Goal: Transaction & Acquisition: Purchase product/service

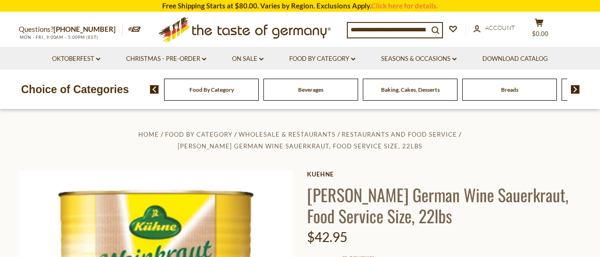
click at [428, 30] on input at bounding box center [388, 29] width 81 height 13
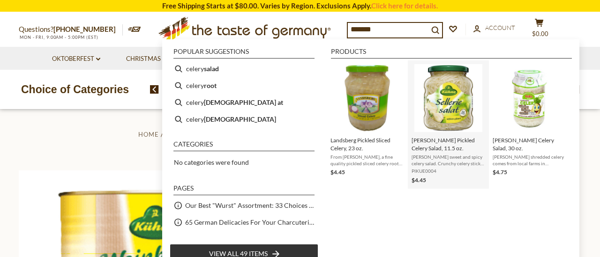
type input "******"
click at [455, 109] on img "Kuehne Pickled Celery Salad, 11.5 oz." at bounding box center [449, 98] width 68 height 68
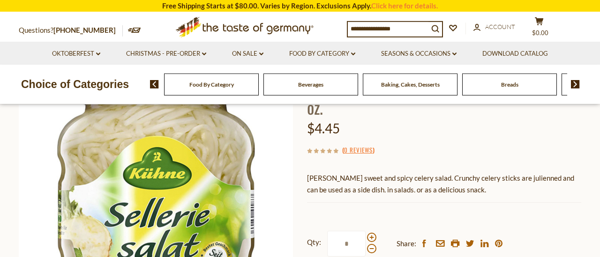
scroll to position [98, 0]
click at [371, 233] on span at bounding box center [371, 237] width 9 height 9
click at [366, 231] on input "*" at bounding box center [346, 244] width 38 height 26
click at [371, 233] on span at bounding box center [371, 237] width 9 height 9
click at [366, 231] on input "*" at bounding box center [346, 244] width 38 height 26
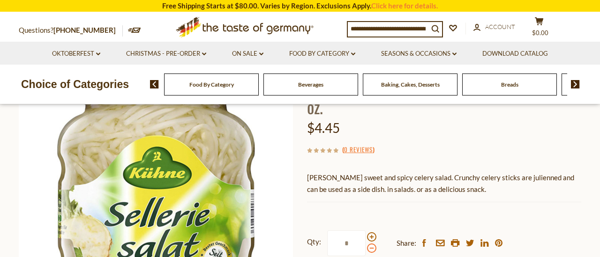
click at [374, 244] on span at bounding box center [371, 248] width 9 height 9
click at [366, 231] on input "*" at bounding box center [346, 244] width 38 height 26
click at [374, 244] on span at bounding box center [371, 248] width 9 height 9
click at [366, 231] on input "*" at bounding box center [346, 244] width 38 height 26
click at [372, 233] on span at bounding box center [371, 237] width 9 height 9
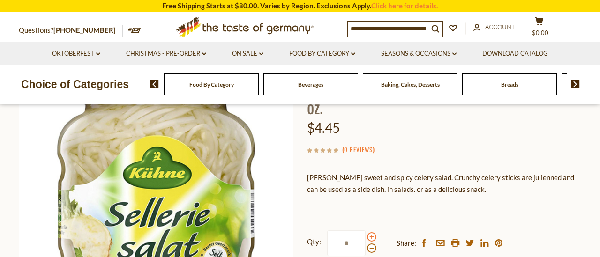
click at [372, 233] on span at bounding box center [371, 237] width 9 height 9
click at [366, 231] on input "*" at bounding box center [346, 244] width 38 height 26
click at [372, 244] on span at bounding box center [371, 248] width 9 height 9
click at [366, 231] on input "*" at bounding box center [346, 244] width 38 height 26
type input "*"
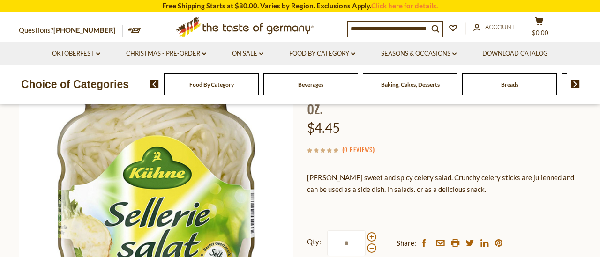
click at [402, 188] on div "Kuehne Kuehne Pickled Celery Salad, 11.5 oz. $4.45 ( 0 Reviews ) Kuehne sweet a…" at bounding box center [444, 196] width 274 height 271
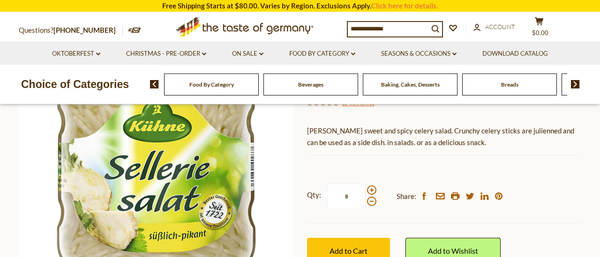
scroll to position [195, 0]
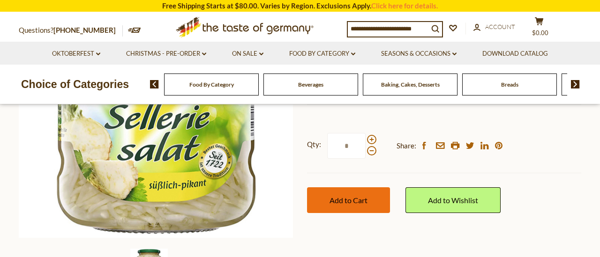
click at [367, 196] on span "Add to Cart" at bounding box center [349, 200] width 38 height 9
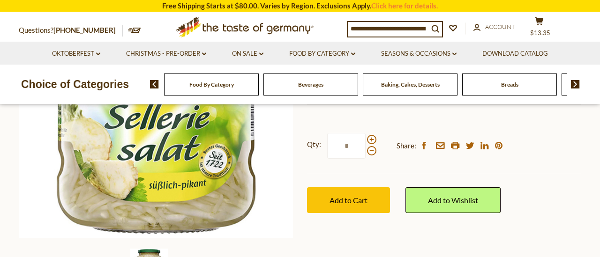
click at [396, 30] on input at bounding box center [388, 28] width 81 height 13
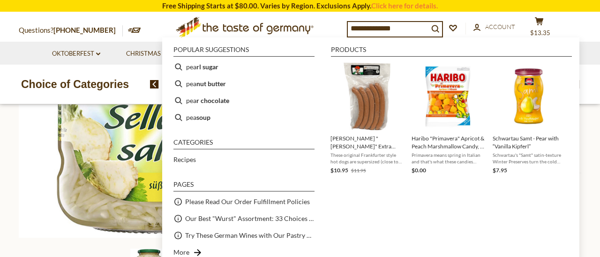
type input "**********"
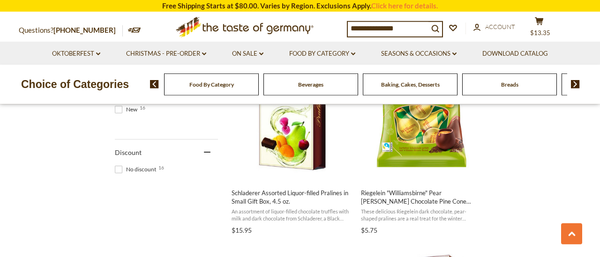
scroll to position [634, 0]
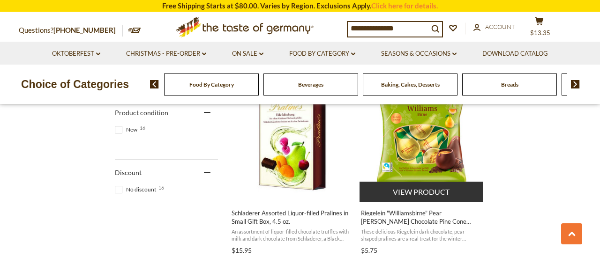
click at [433, 192] on button "View product" at bounding box center [421, 192] width 123 height 20
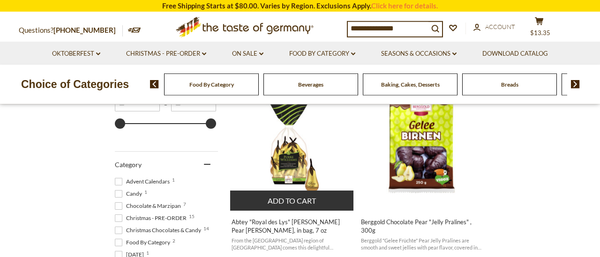
scroll to position [195, 0]
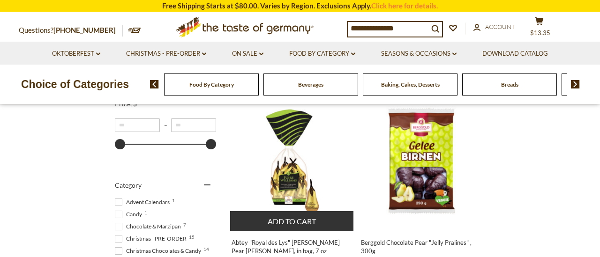
click at [286, 224] on button "Add to cart" at bounding box center [291, 222] width 123 height 20
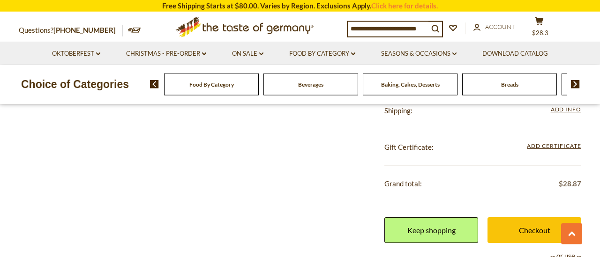
scroll to position [390, 0]
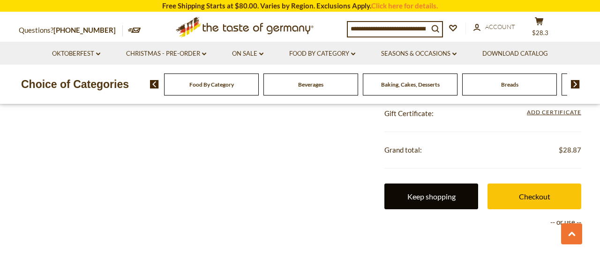
click at [407, 202] on link "Keep shopping" at bounding box center [432, 197] width 94 height 26
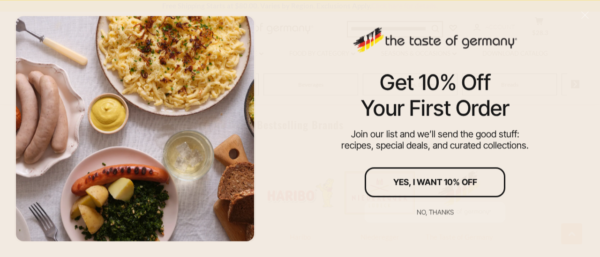
scroll to position [439, 0]
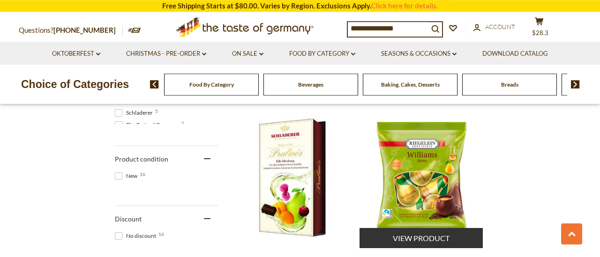
scroll to position [585, 0]
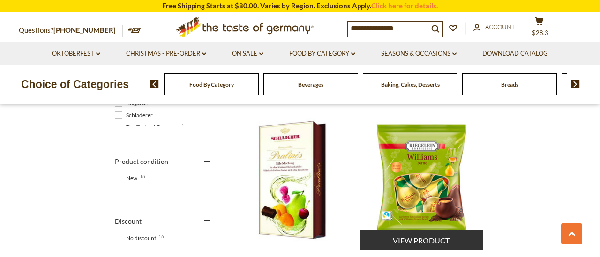
click at [411, 197] on img "Riegelein" at bounding box center [422, 180] width 124 height 124
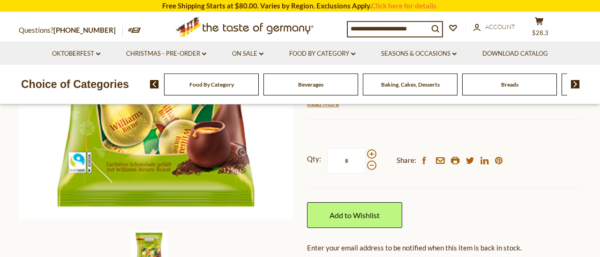
scroll to position [244, 0]
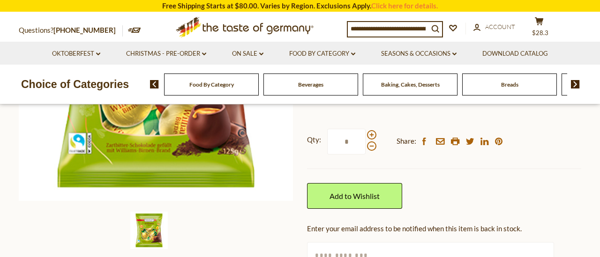
click at [396, 242] on input "text" at bounding box center [430, 255] width 247 height 26
type input "**********"
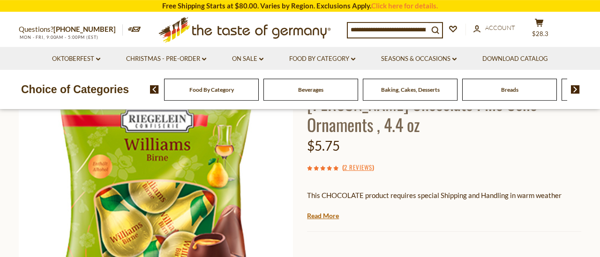
scroll to position [195, 0]
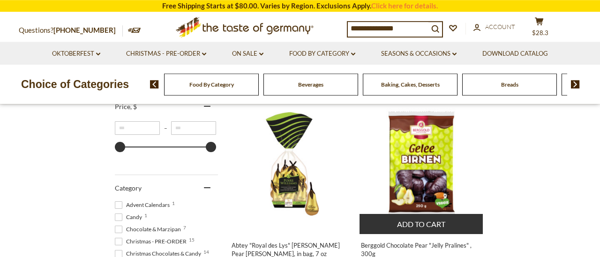
scroll to position [195, 0]
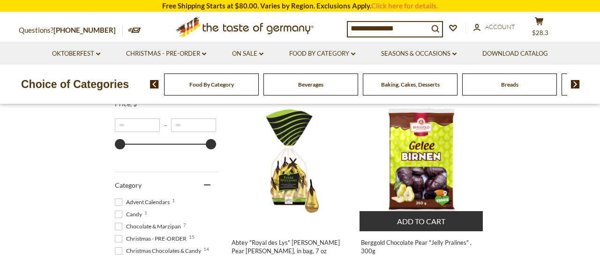
click at [424, 195] on img "Berggold Chocolate Pear" at bounding box center [422, 161] width 124 height 124
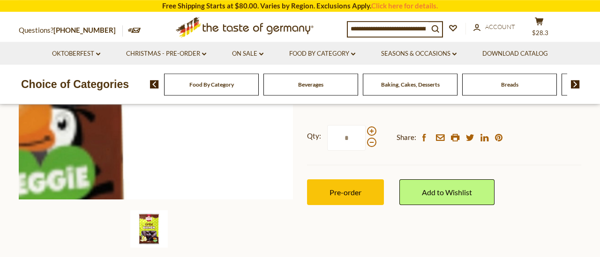
scroll to position [244, 0]
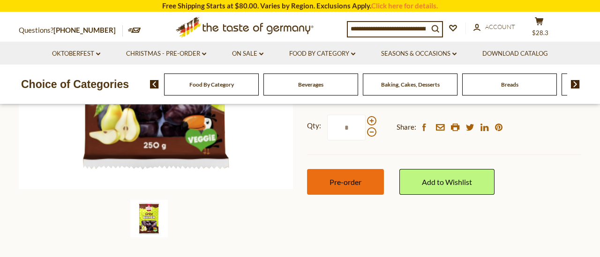
click at [336, 189] on button "Pre-order" at bounding box center [345, 182] width 77 height 26
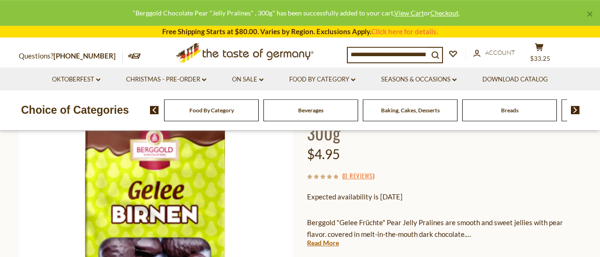
scroll to position [0, 0]
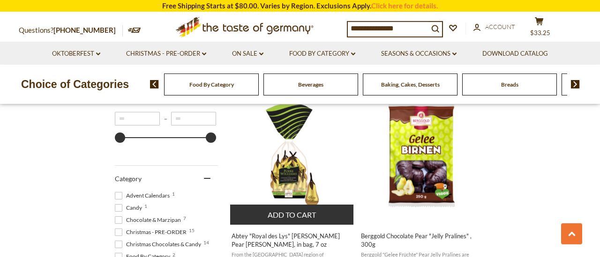
scroll to position [195, 0]
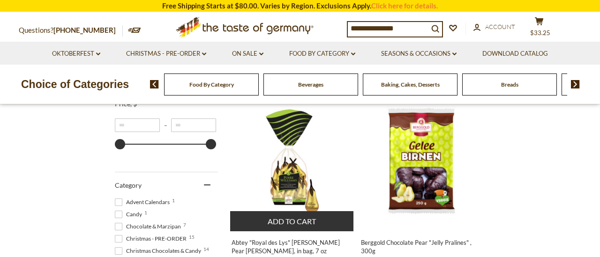
click at [290, 219] on button "Add to cart" at bounding box center [291, 222] width 123 height 20
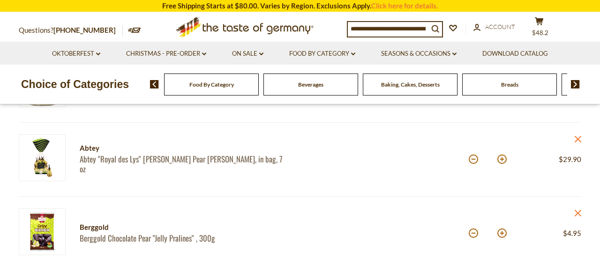
scroll to position [195, 0]
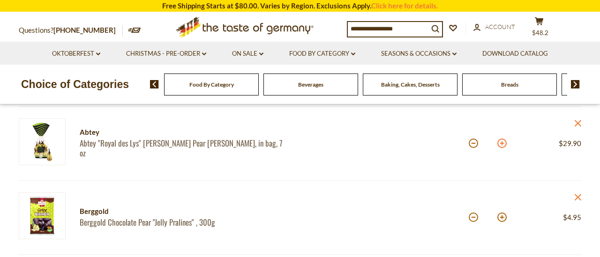
click at [500, 143] on button at bounding box center [502, 143] width 9 height 9
type input "*"
click at [371, 24] on input at bounding box center [388, 28] width 81 height 13
type input "*********"
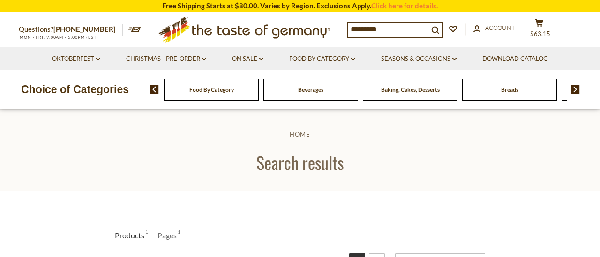
drag, startPoint x: 394, startPoint y: 28, endPoint x: 306, endPoint y: 14, distance: 89.3
click at [348, 23] on input "*********" at bounding box center [388, 29] width 81 height 13
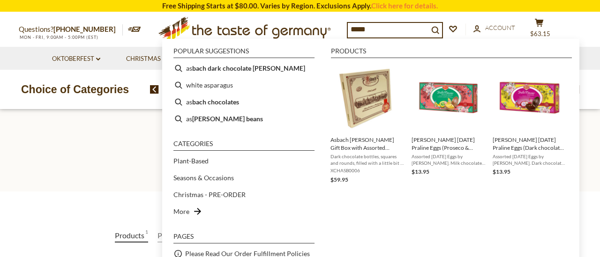
type input "******"
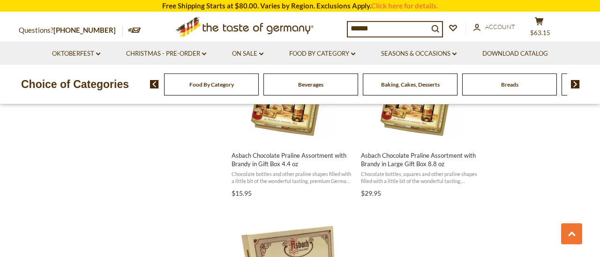
scroll to position [1512, 0]
